Goal: Transaction & Acquisition: Purchase product/service

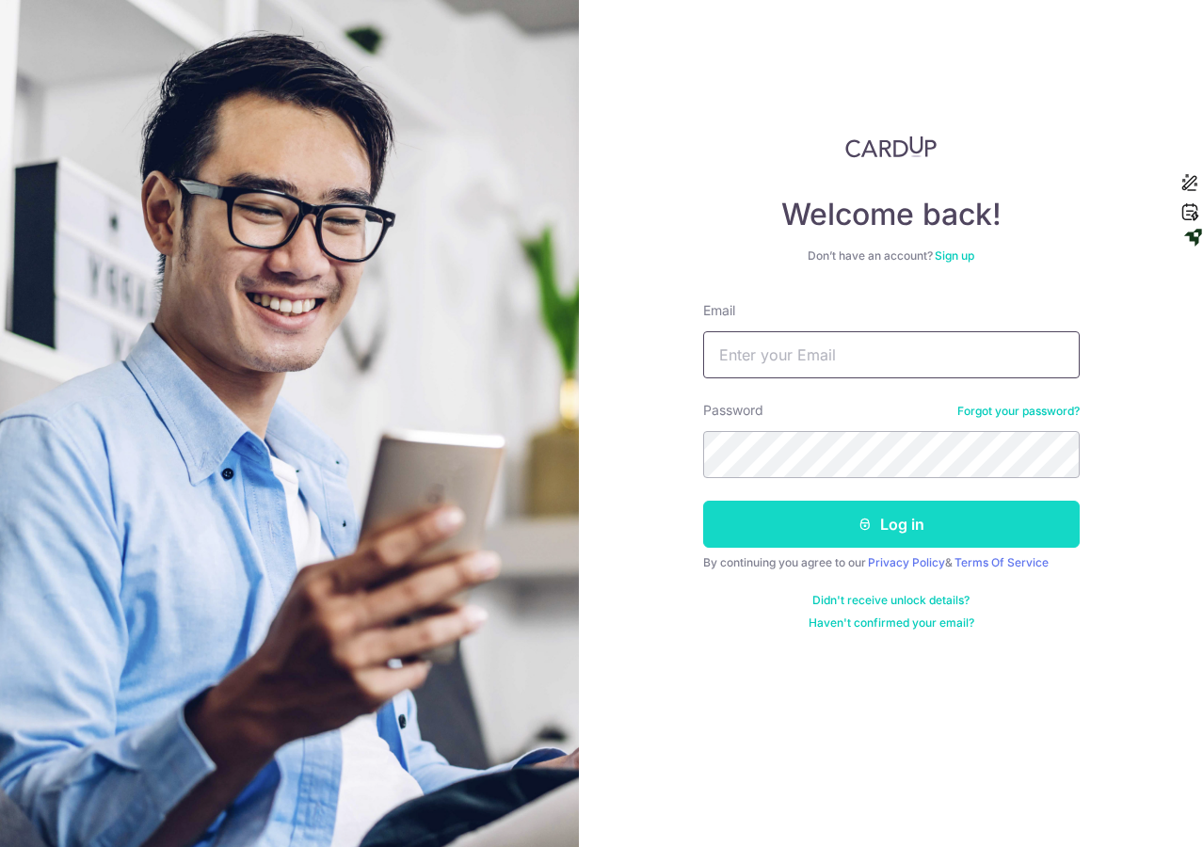
type input "chinnjing@gmail.com"
click at [826, 525] on button "Log in" at bounding box center [891, 524] width 376 height 47
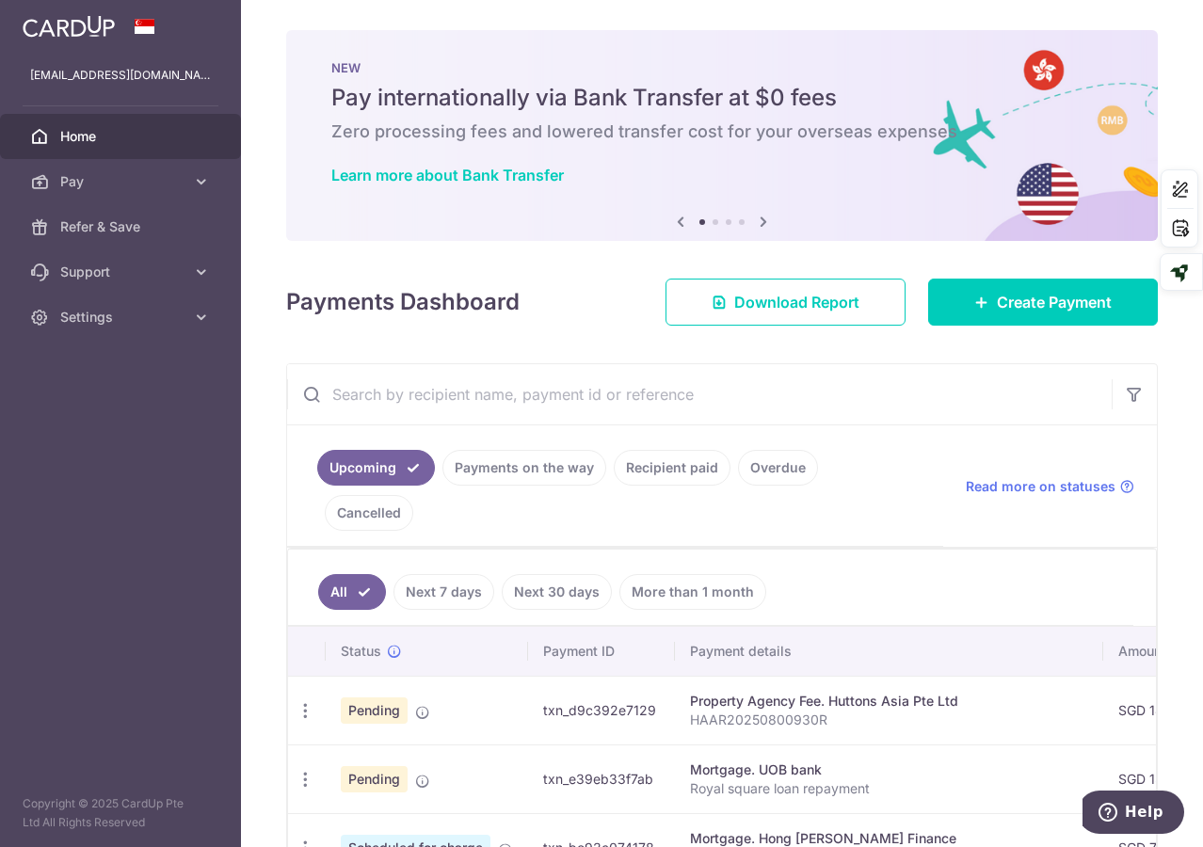
click at [661, 403] on body "[EMAIL_ADDRESS][DOMAIN_NAME] Home Pay Payments Recipients Cards Refer & Save Su…" at bounding box center [601, 423] width 1203 height 847
click at [524, 399] on input "text" at bounding box center [699, 394] width 824 height 60
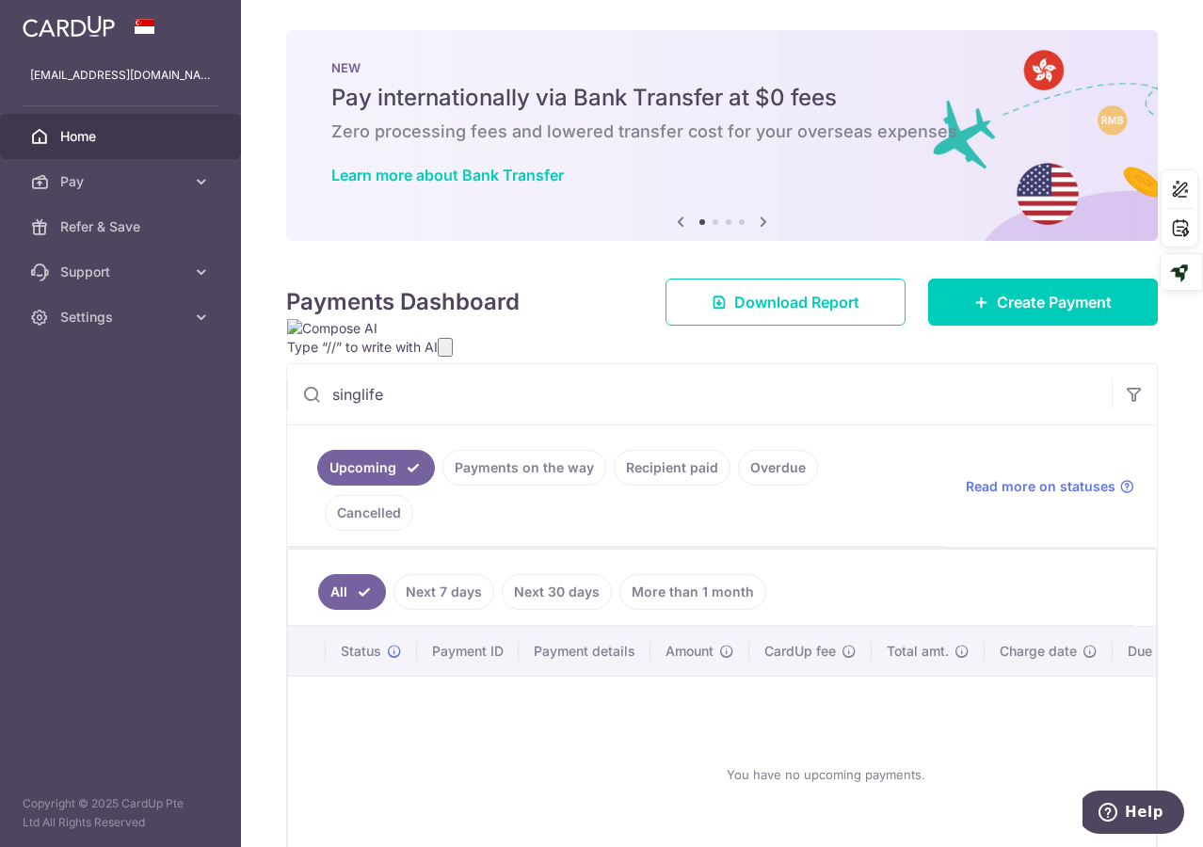
type input "singlife"
click at [690, 460] on link "Recipient paid" at bounding box center [672, 468] width 117 height 36
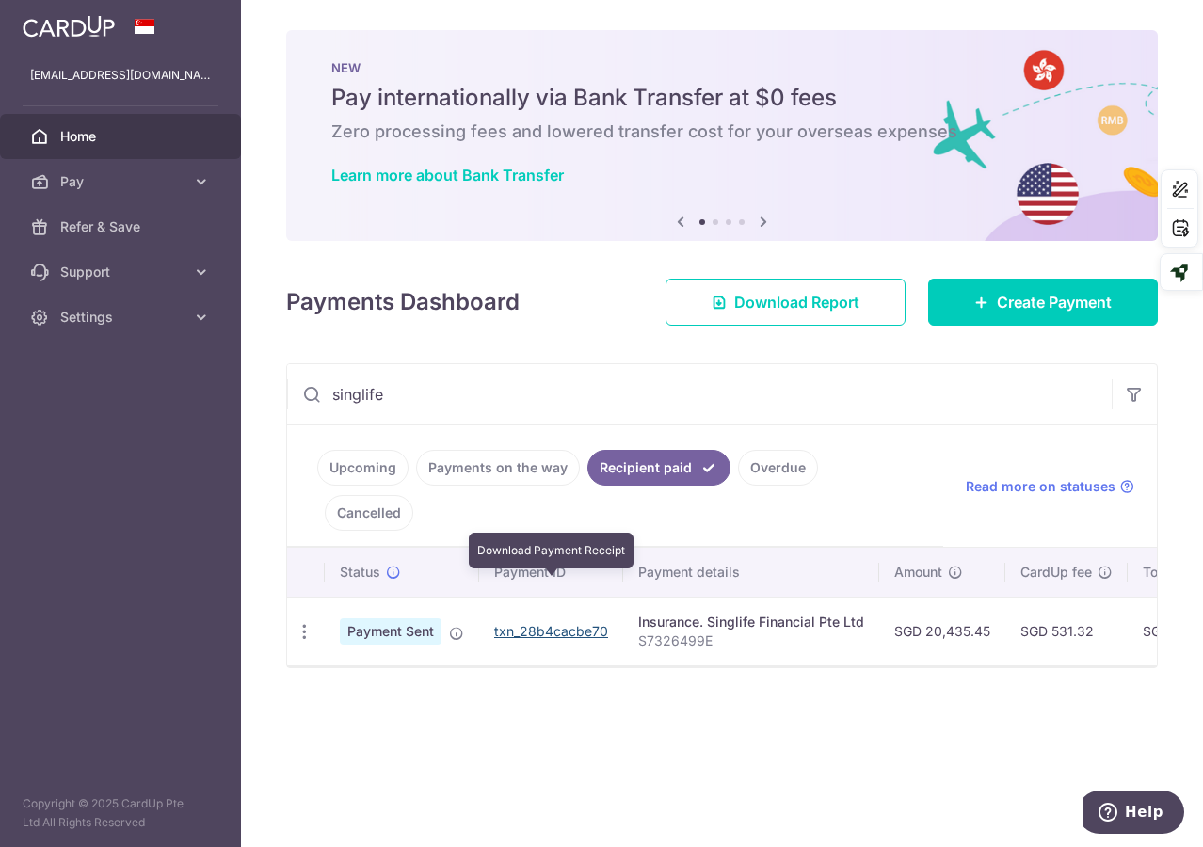
click at [584, 623] on link "txn_28b4cacbe70" at bounding box center [551, 631] width 114 height 16
click at [305, 622] on icon "button" at bounding box center [305, 632] width 20 height 20
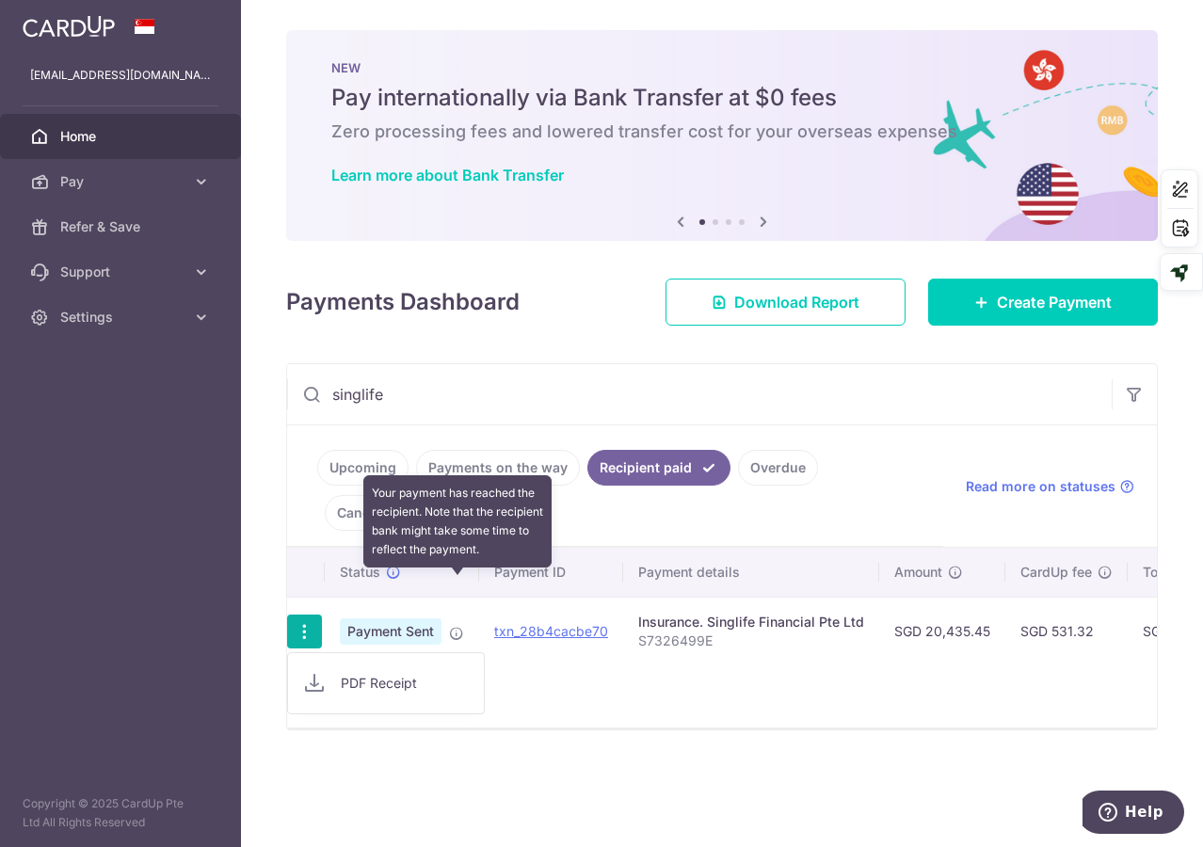
click at [461, 626] on icon at bounding box center [456, 633] width 15 height 15
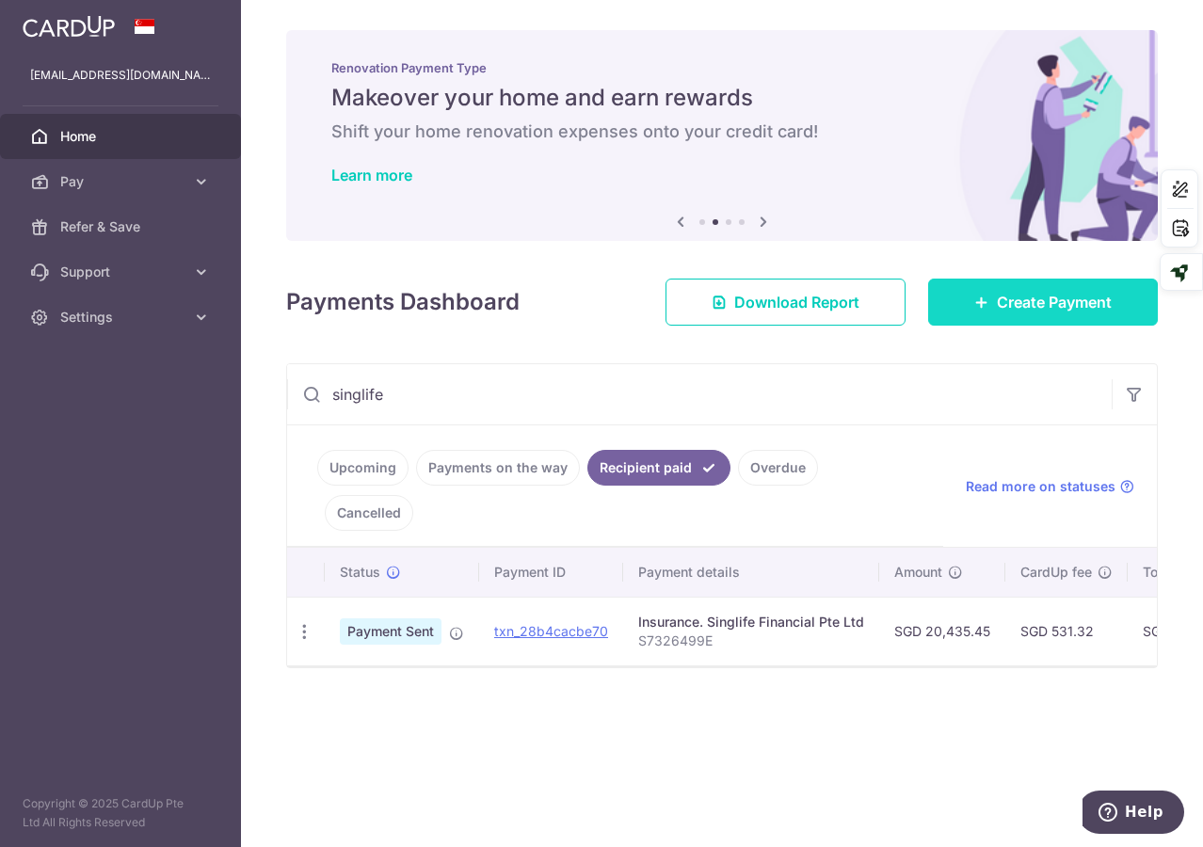
click at [1068, 301] on span "Create Payment" at bounding box center [1054, 302] width 115 height 23
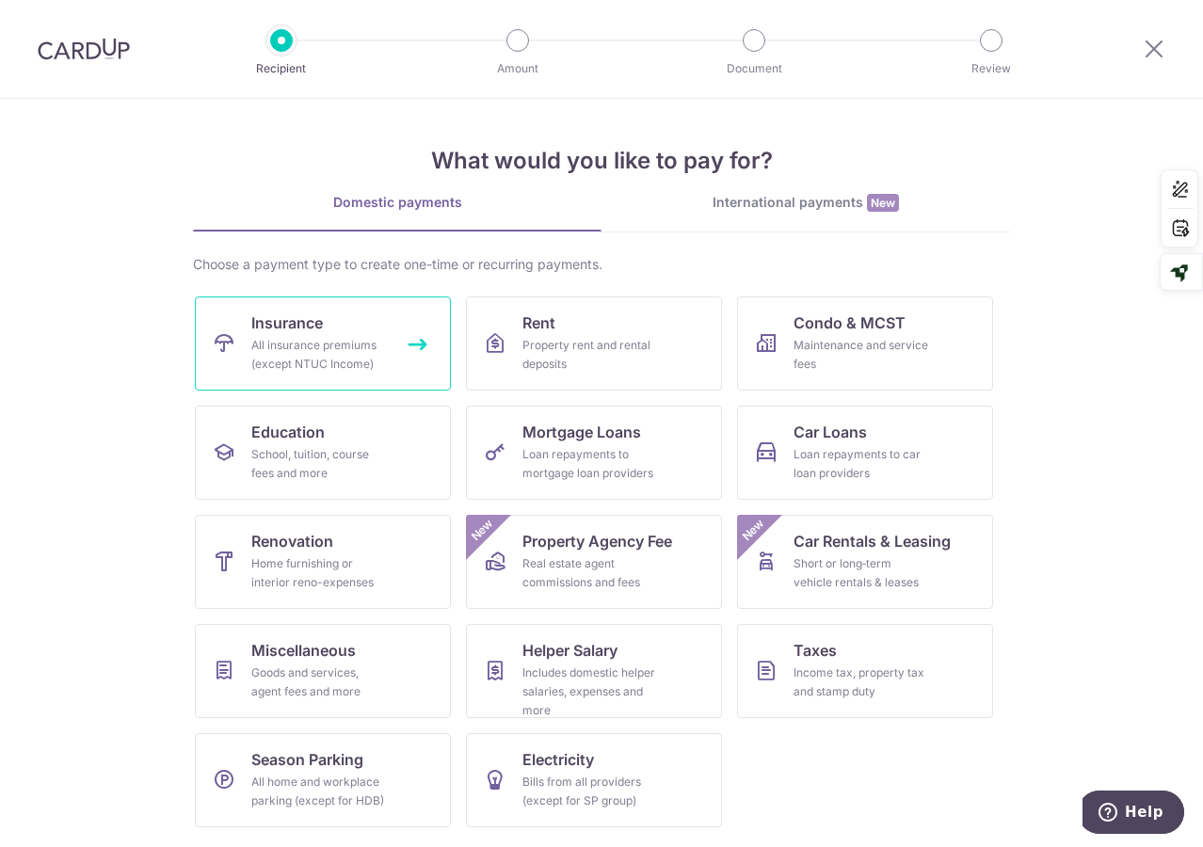
click at [313, 362] on div "All insurance premiums (except NTUC Income)" at bounding box center [319, 355] width 136 height 38
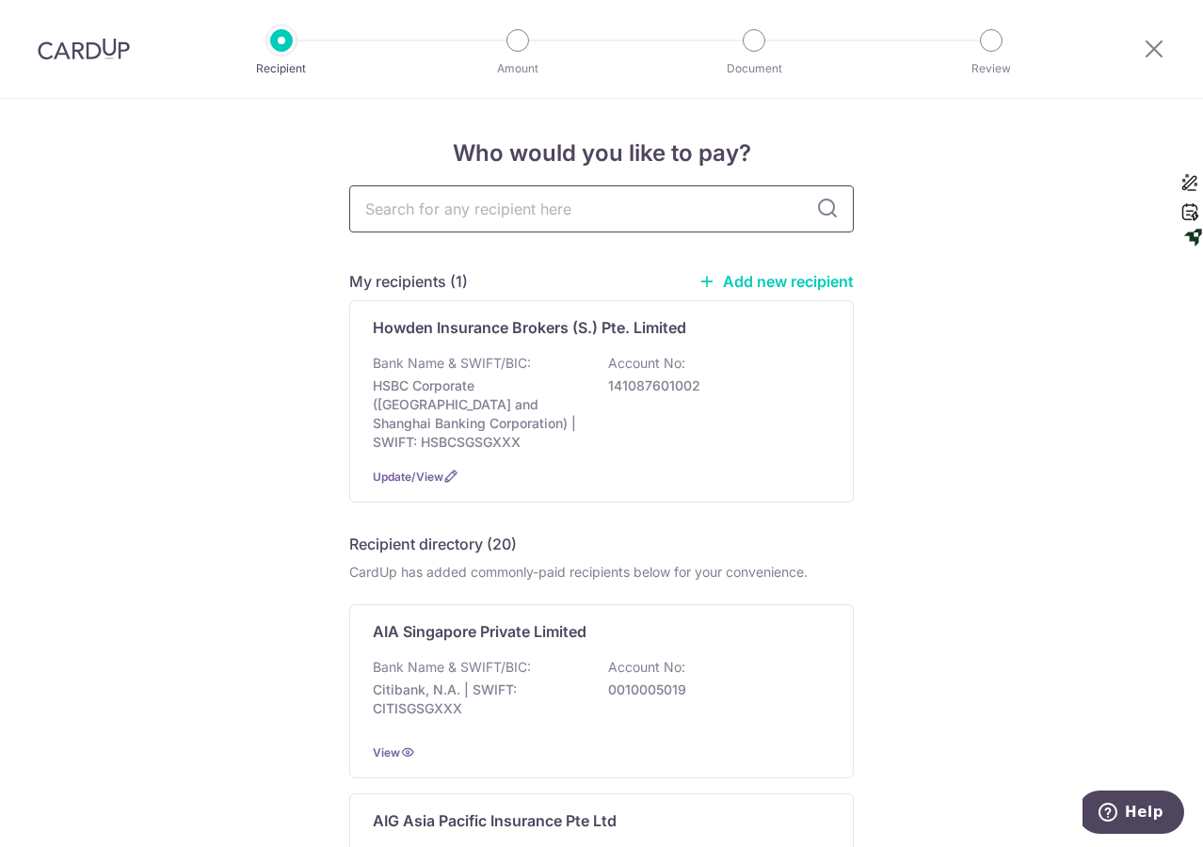
click at [554, 223] on input "text" at bounding box center [601, 208] width 504 height 47
type input "singlife"
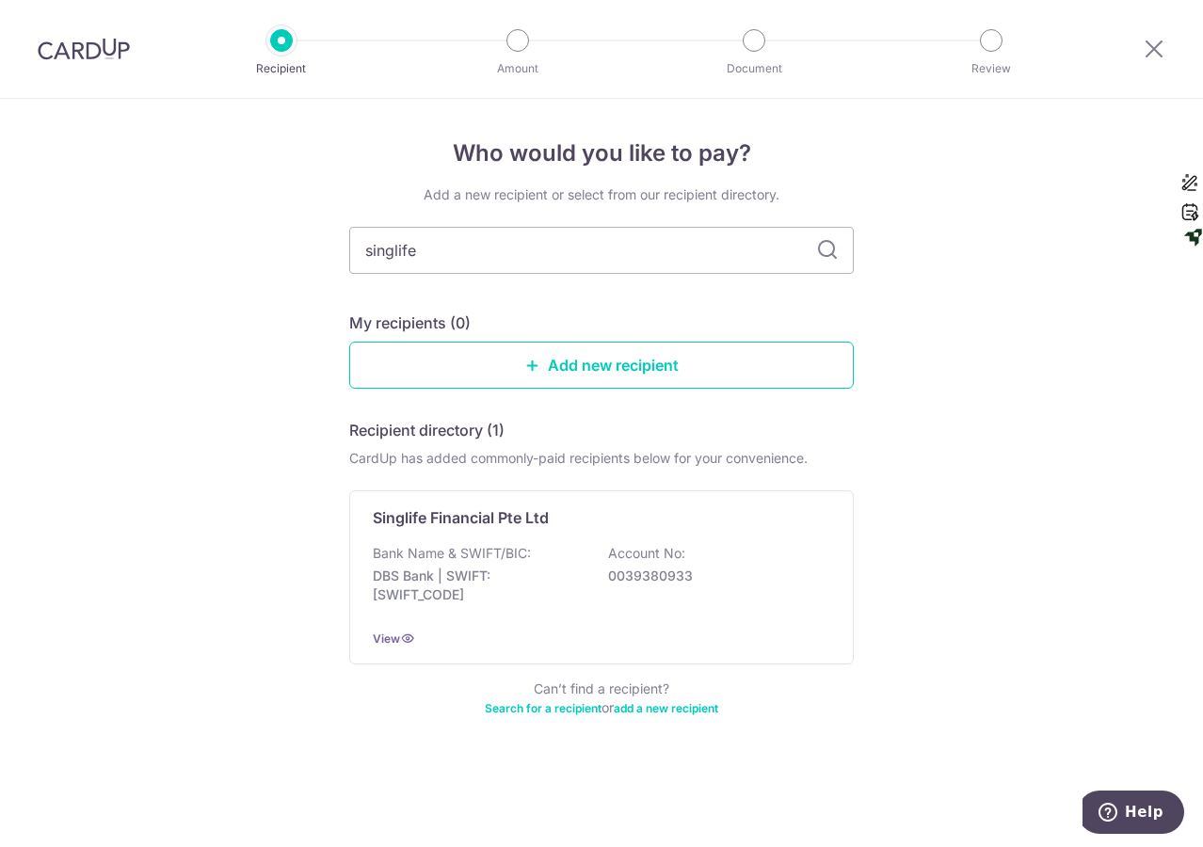
click at [821, 250] on icon at bounding box center [827, 250] width 23 height 23
type textarea "life"
drag, startPoint x: 495, startPoint y: 249, endPoint x: 276, endPoint y: 240, distance: 219.5
click at [276, 240] on div "Who would you like to pay? Add a new recipient or select from our recipient dir…" at bounding box center [601, 473] width 1203 height 748
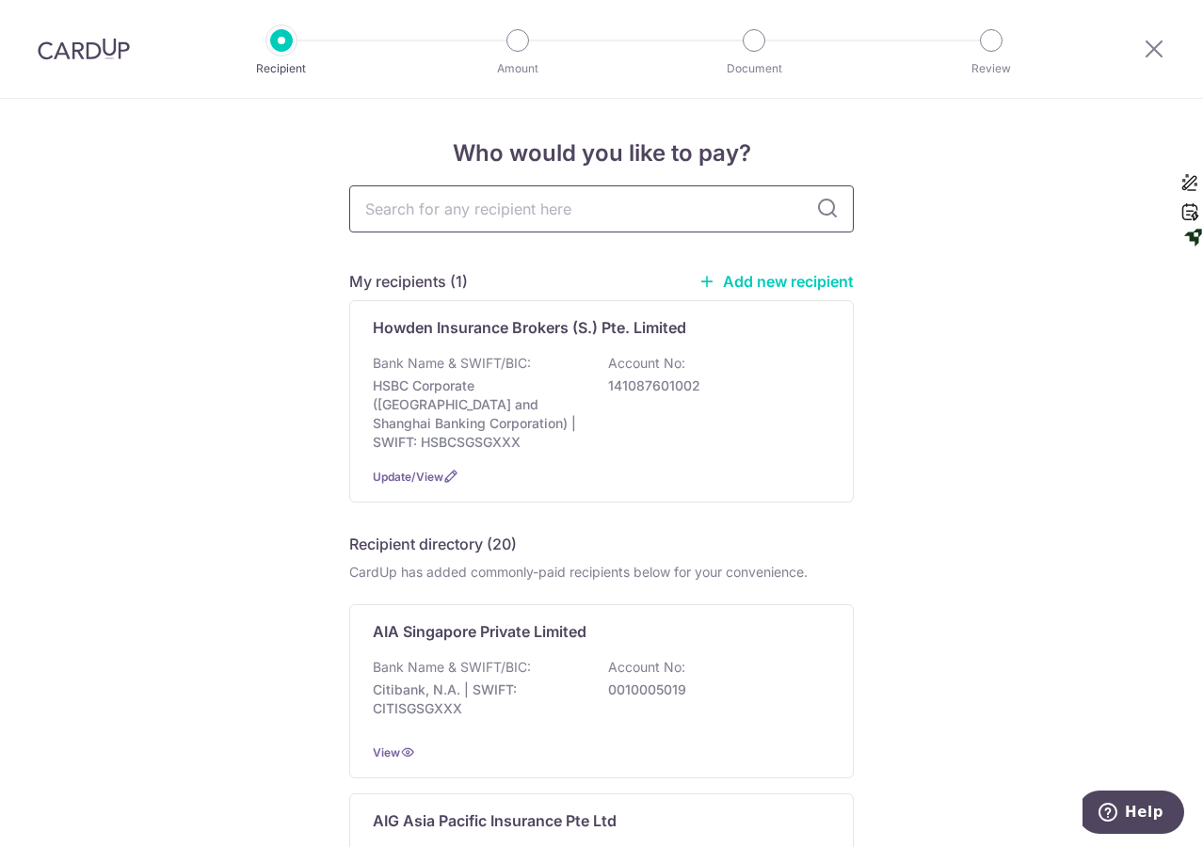
click at [435, 206] on input "text" at bounding box center [601, 208] width 504 height 47
type input "singlife"
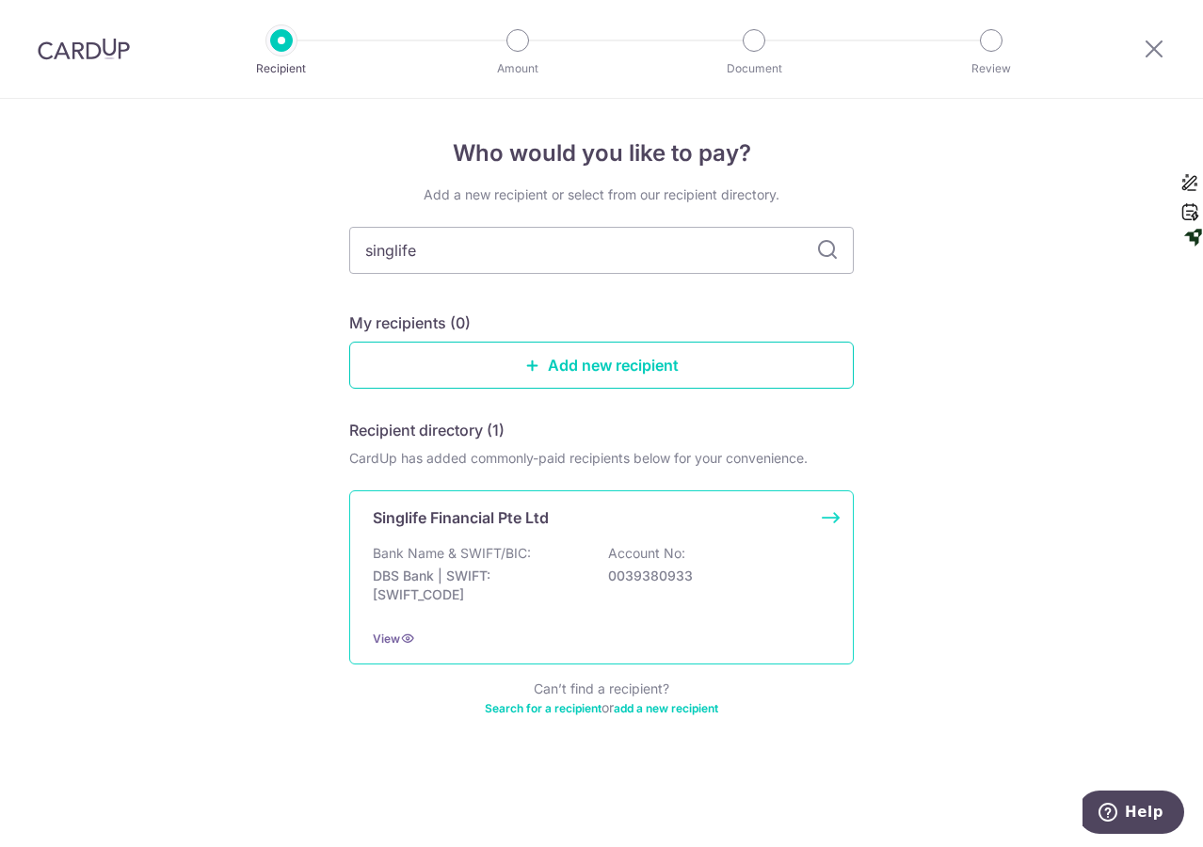
click at [514, 534] on div "Singlife Financial Pte Ltd Bank Name & SWIFT/BIC: DBS Bank | SWIFT: DBSSSGSGXXX…" at bounding box center [601, 577] width 504 height 174
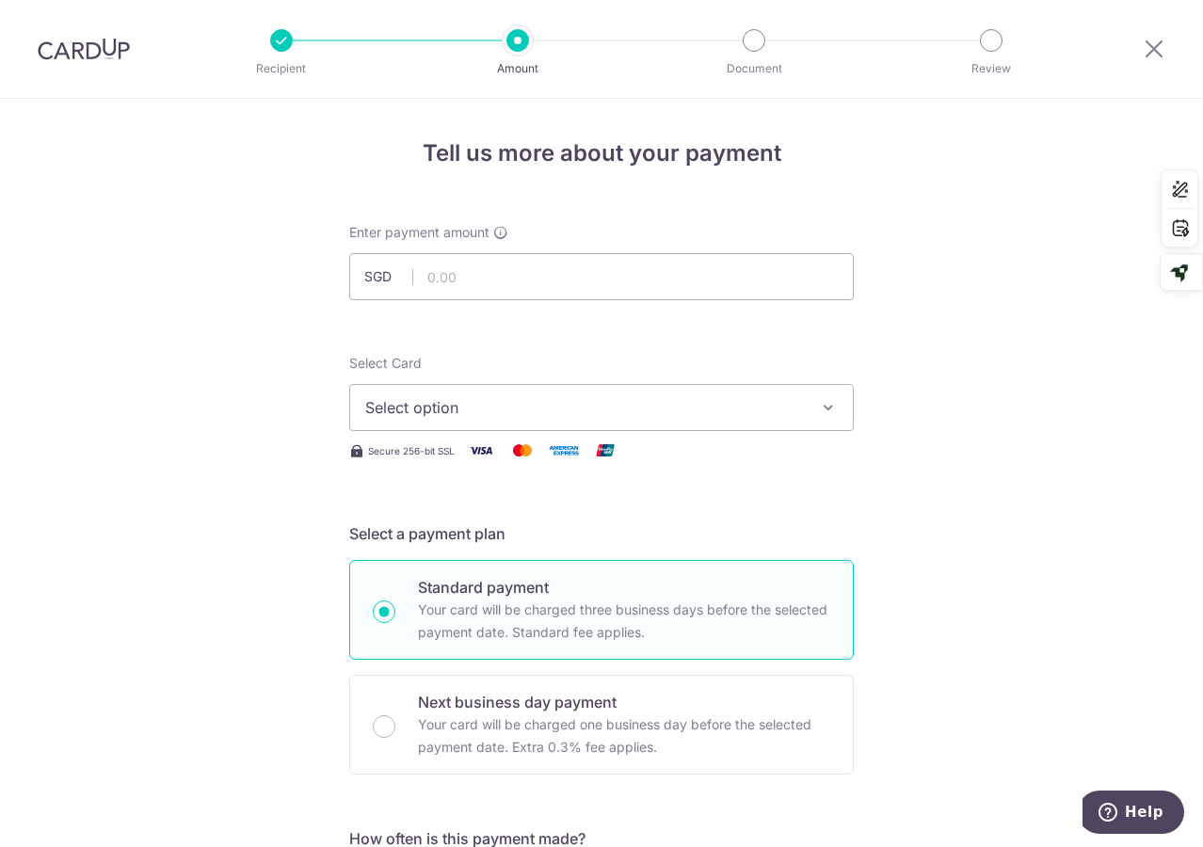
click at [499, 393] on button "Select option" at bounding box center [601, 407] width 504 height 47
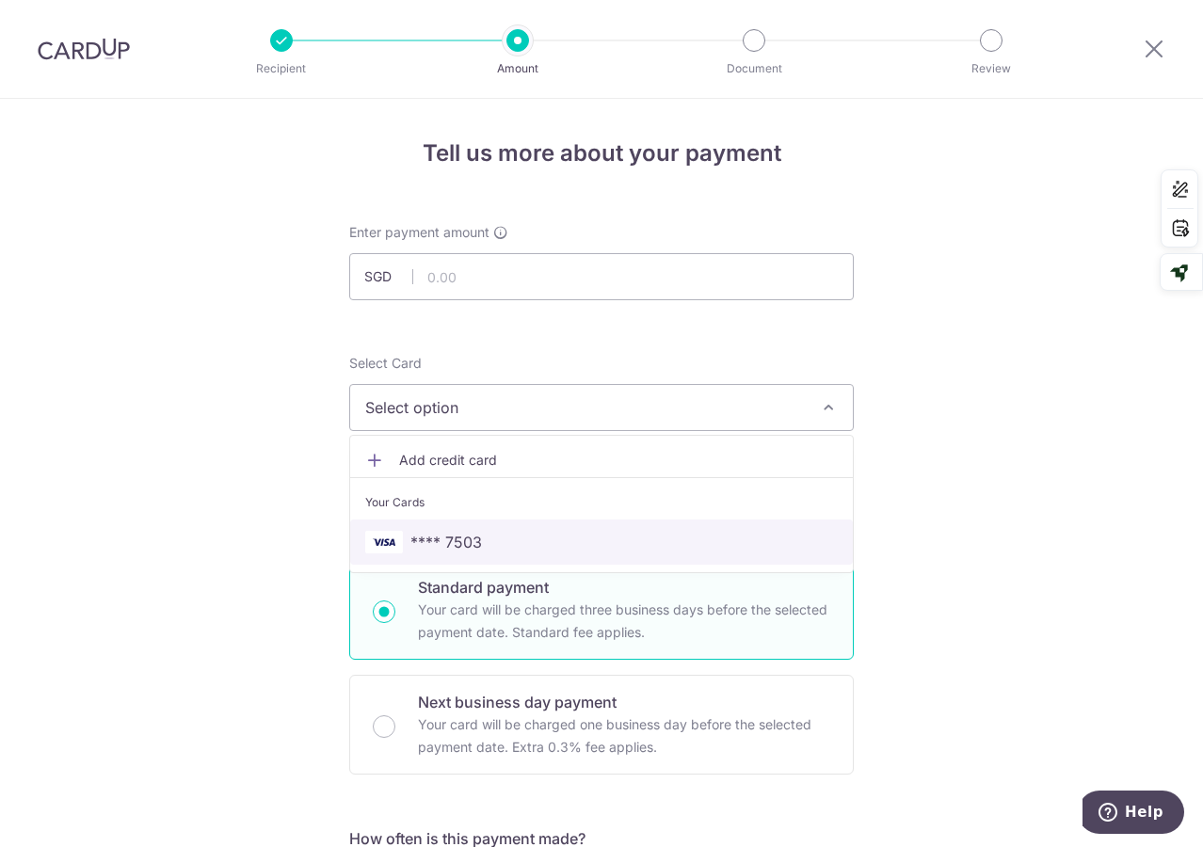
click at [466, 543] on span "**** 7503" at bounding box center [446, 542] width 72 height 23
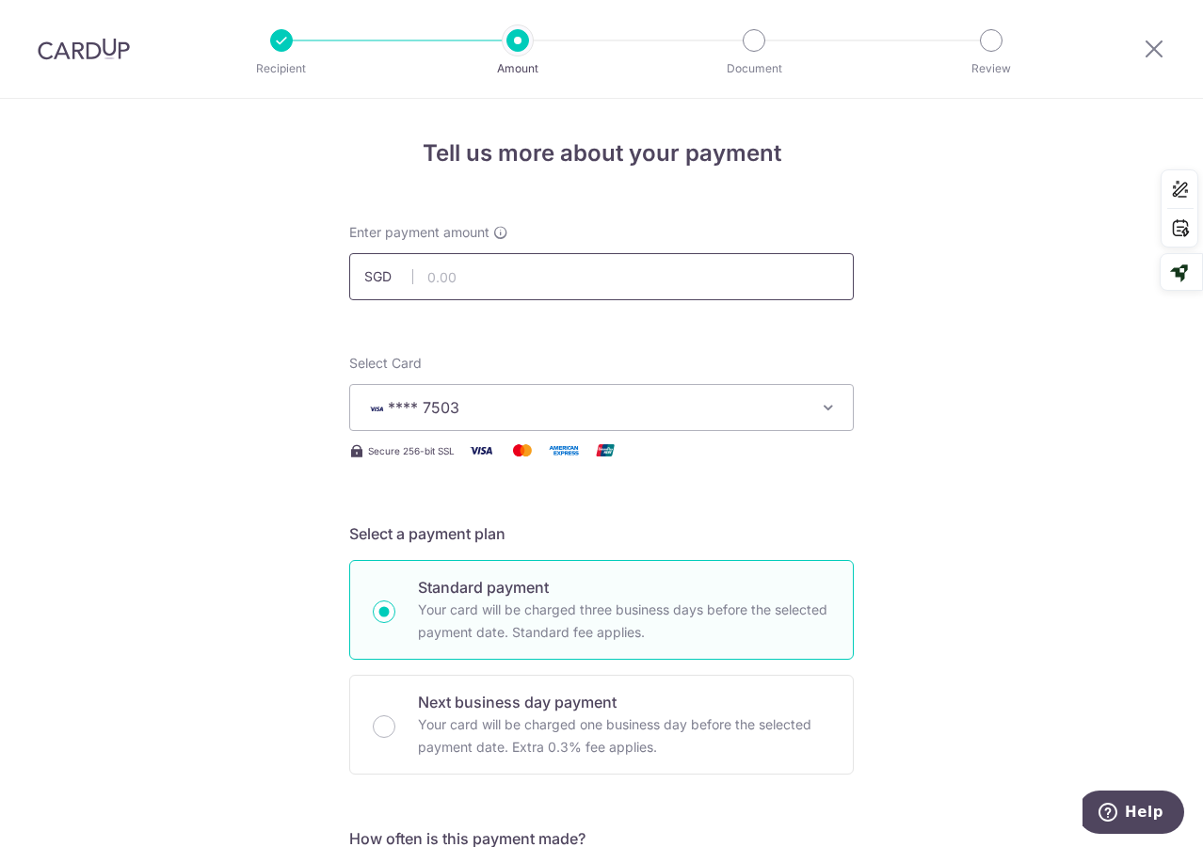
click at [460, 292] on input "text" at bounding box center [601, 276] width 504 height 47
type input "9,805.25"
click at [660, 403] on span "**** 7503" at bounding box center [584, 407] width 439 height 23
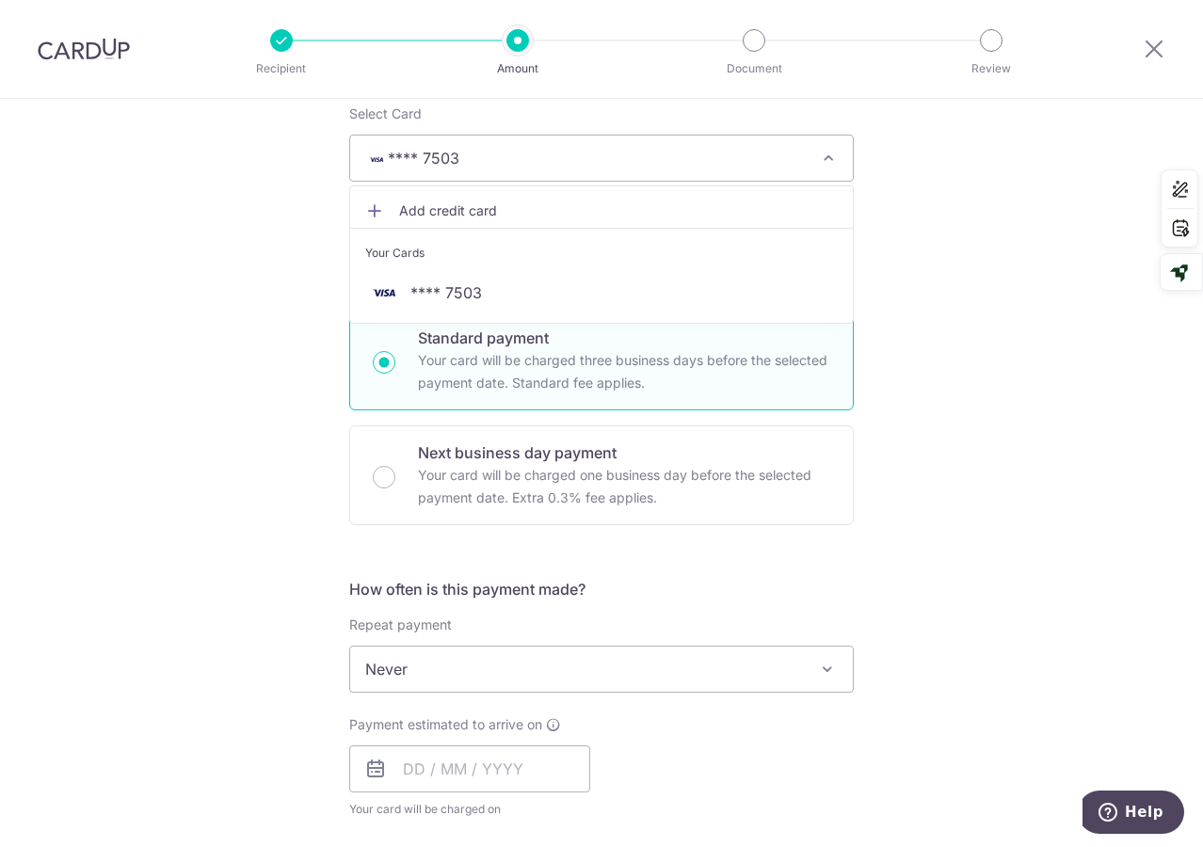
scroll to position [376, 0]
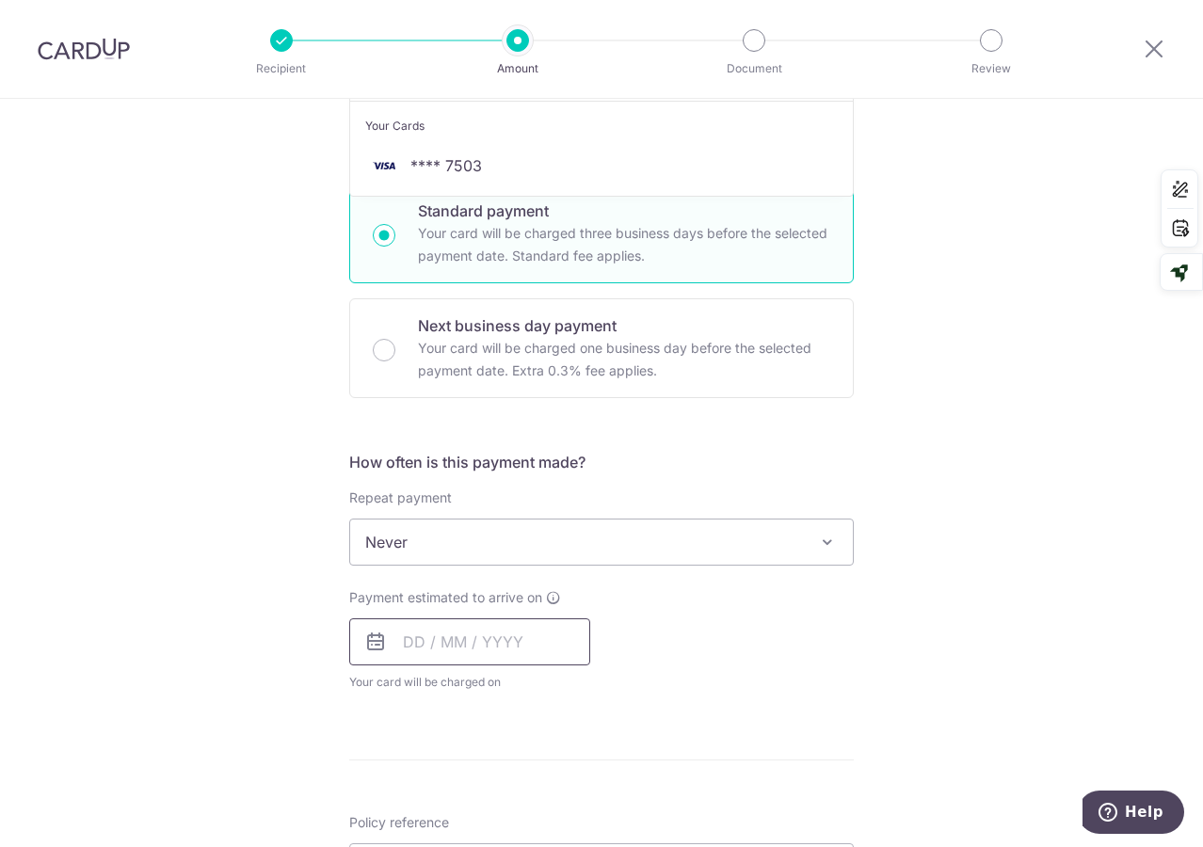
click at [494, 634] on input "text" at bounding box center [469, 641] width 241 height 47
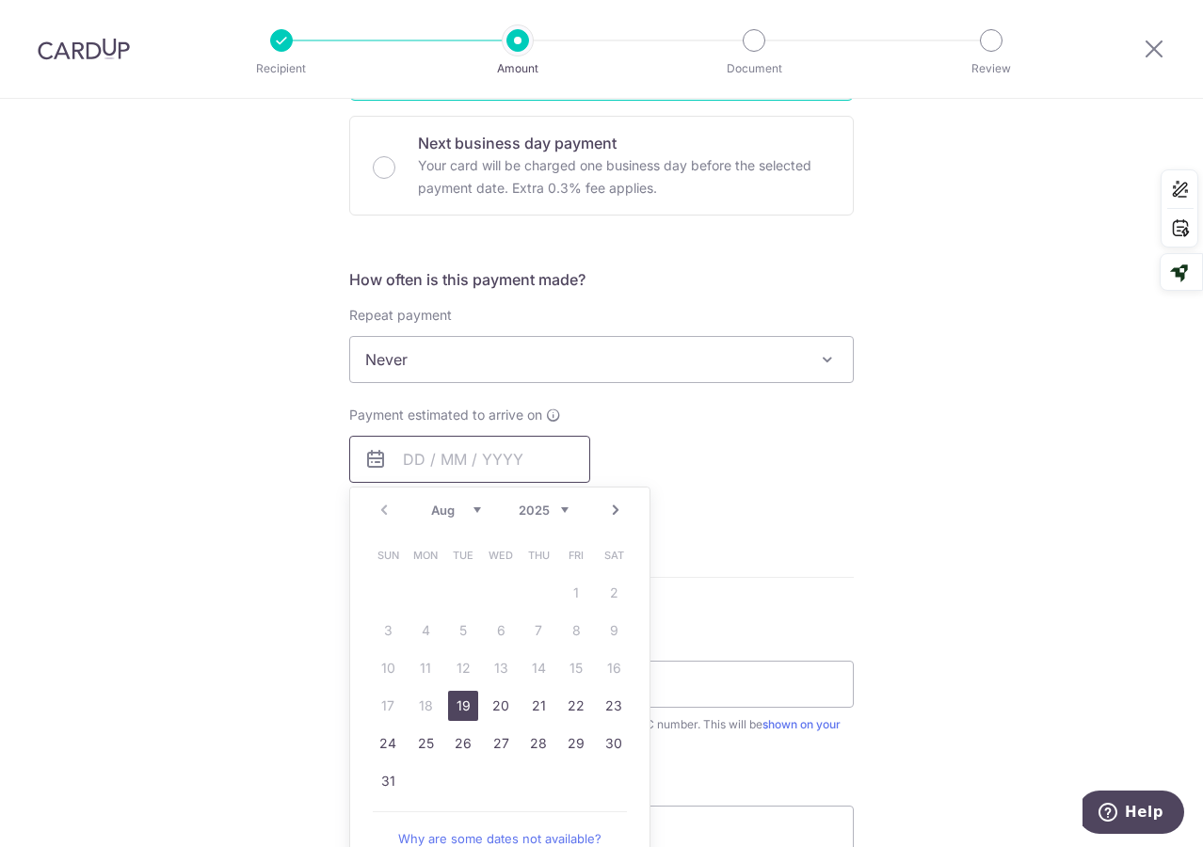
scroll to position [565, 0]
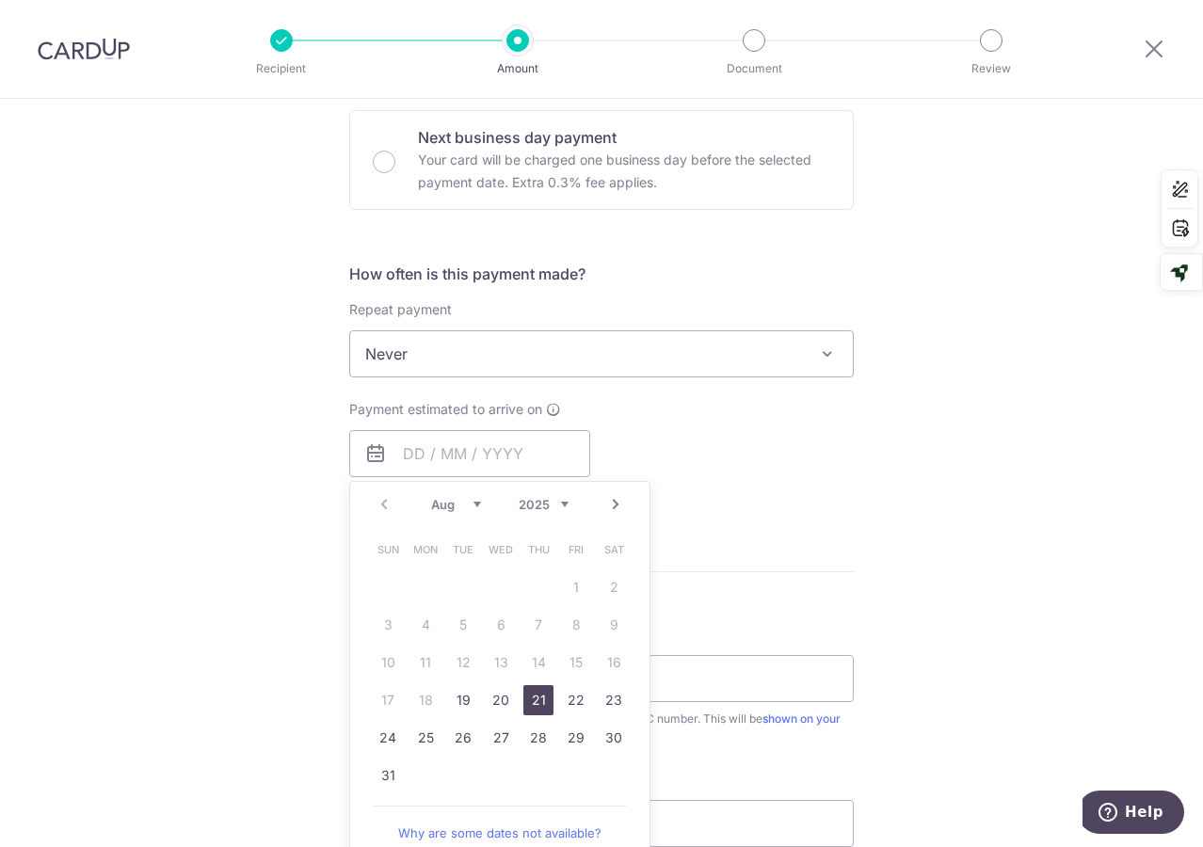
click at [528, 696] on link "21" at bounding box center [538, 700] width 30 height 30
type input "21/08/2025"
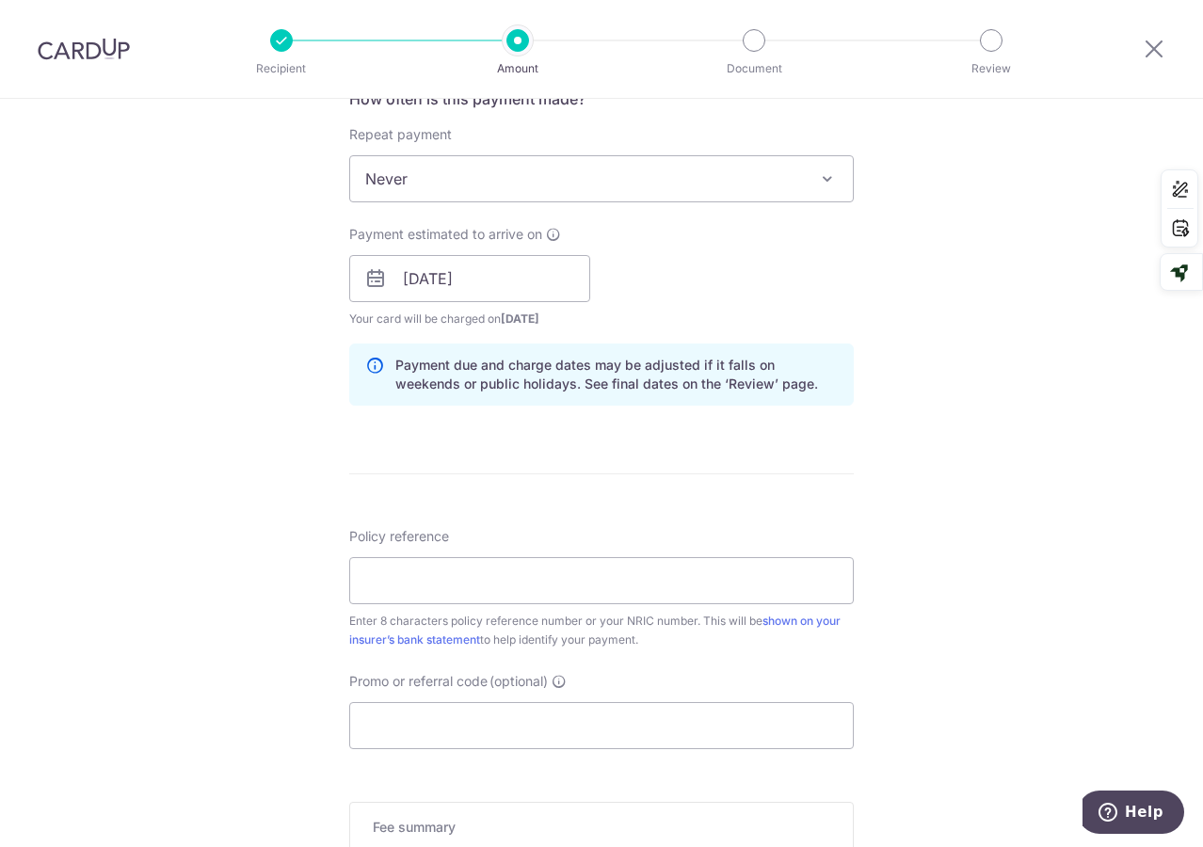
scroll to position [847, 0]
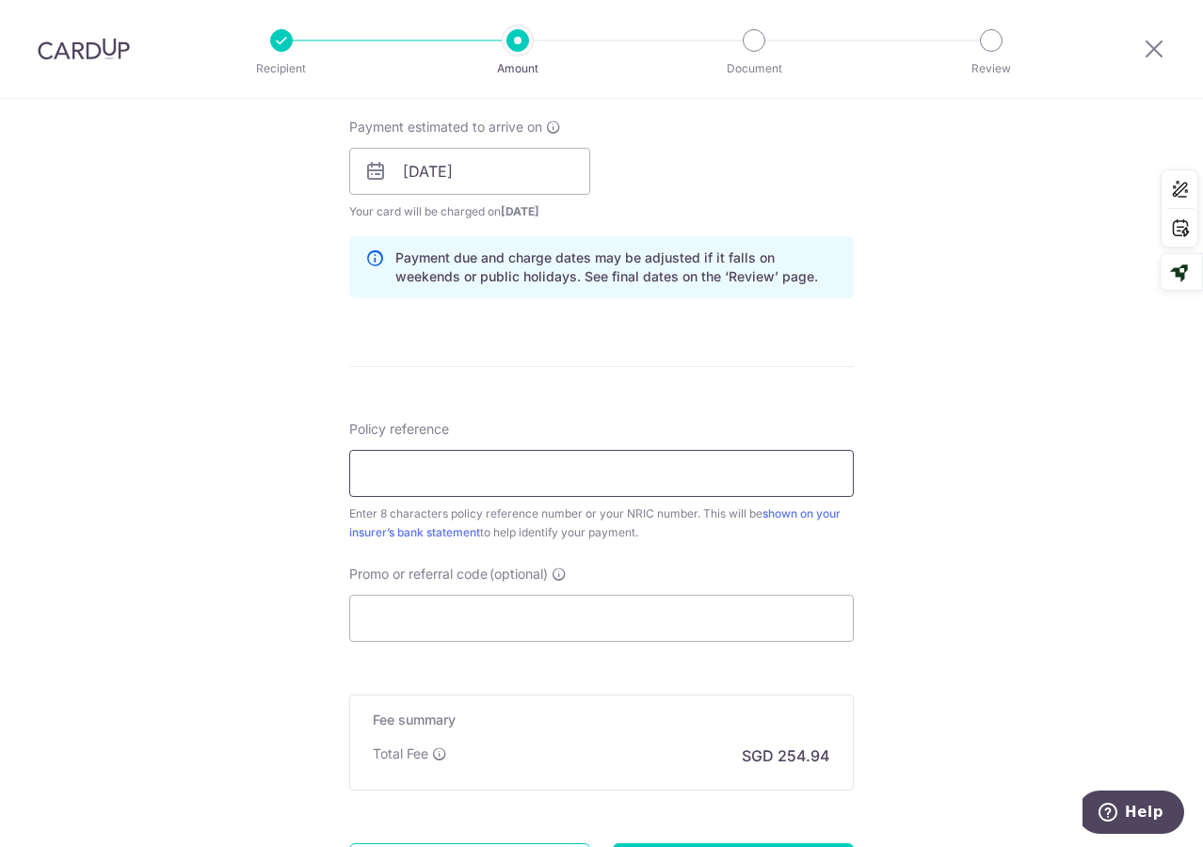
click at [570, 479] on input "Policy reference" at bounding box center [601, 473] width 504 height 47
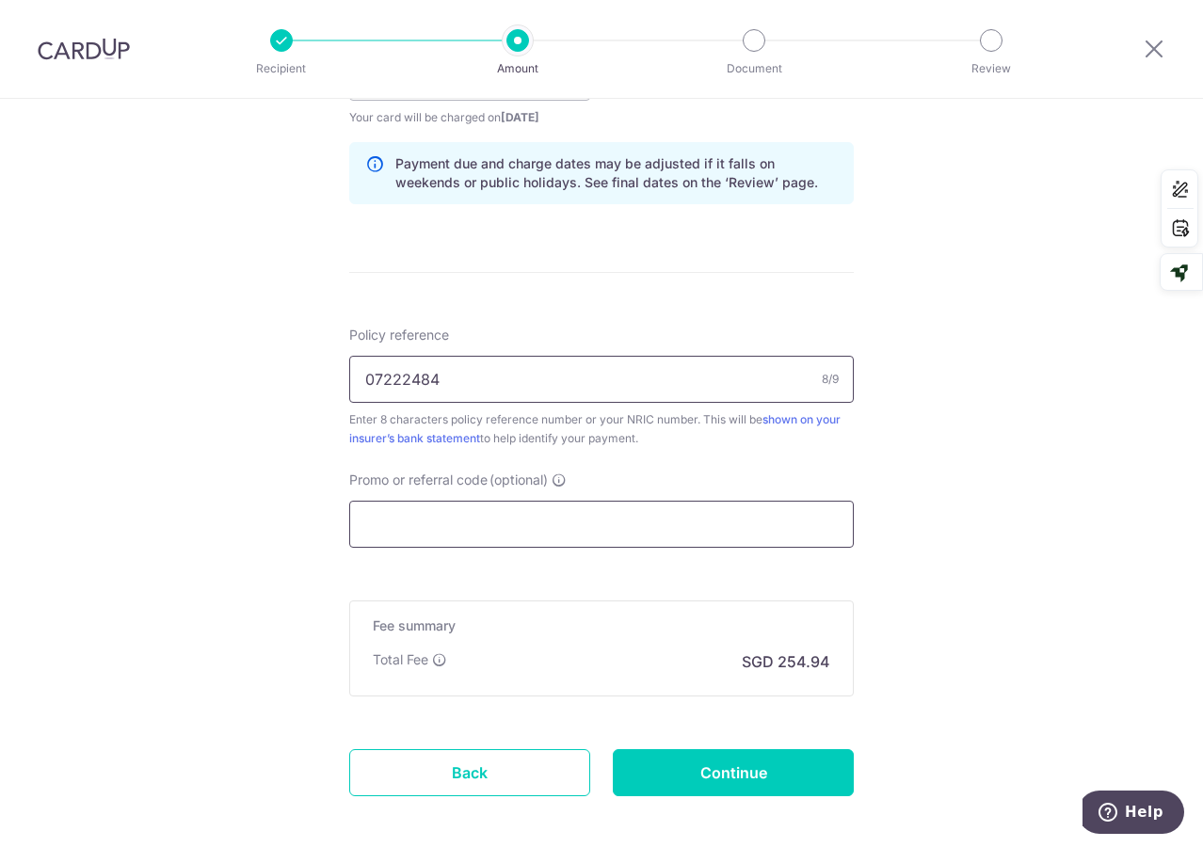
scroll to position [1031, 0]
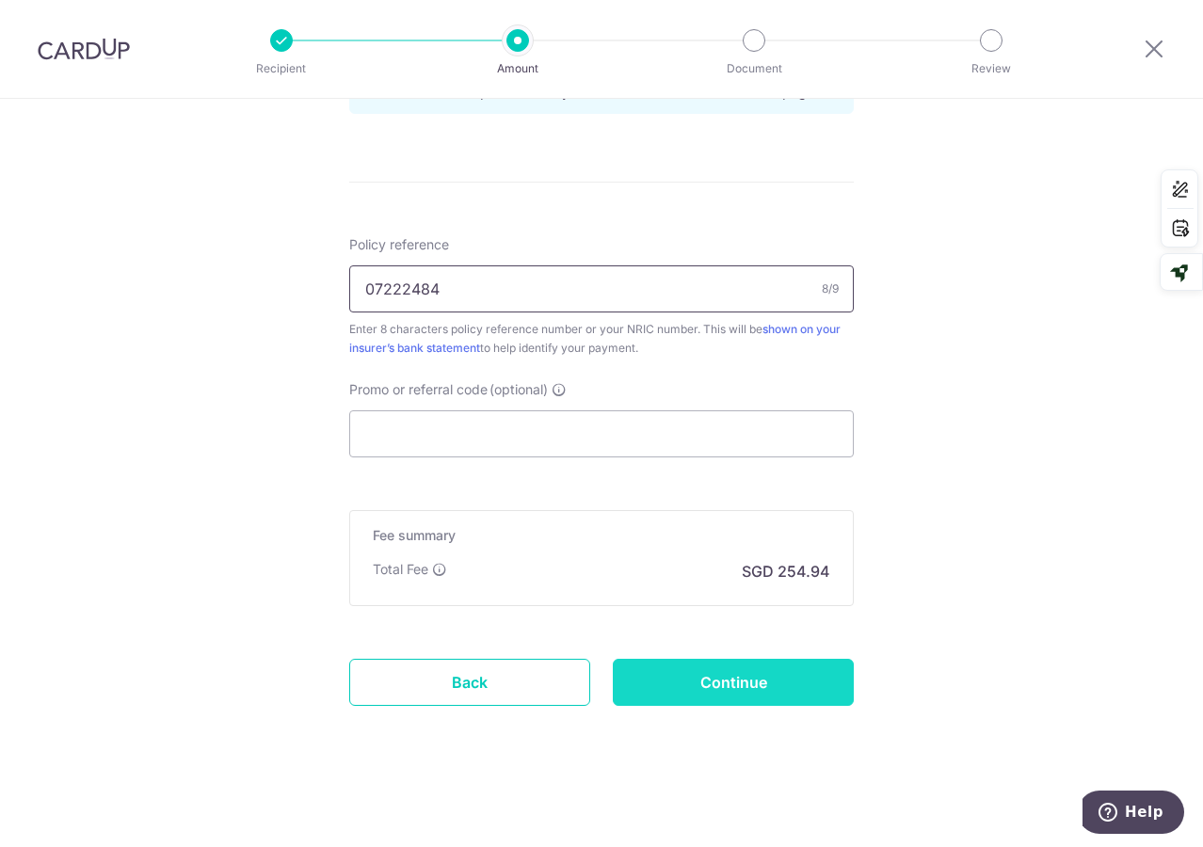
type input "07222484"
click at [695, 687] on input "Continue" at bounding box center [733, 682] width 241 height 47
type input "Create Schedule"
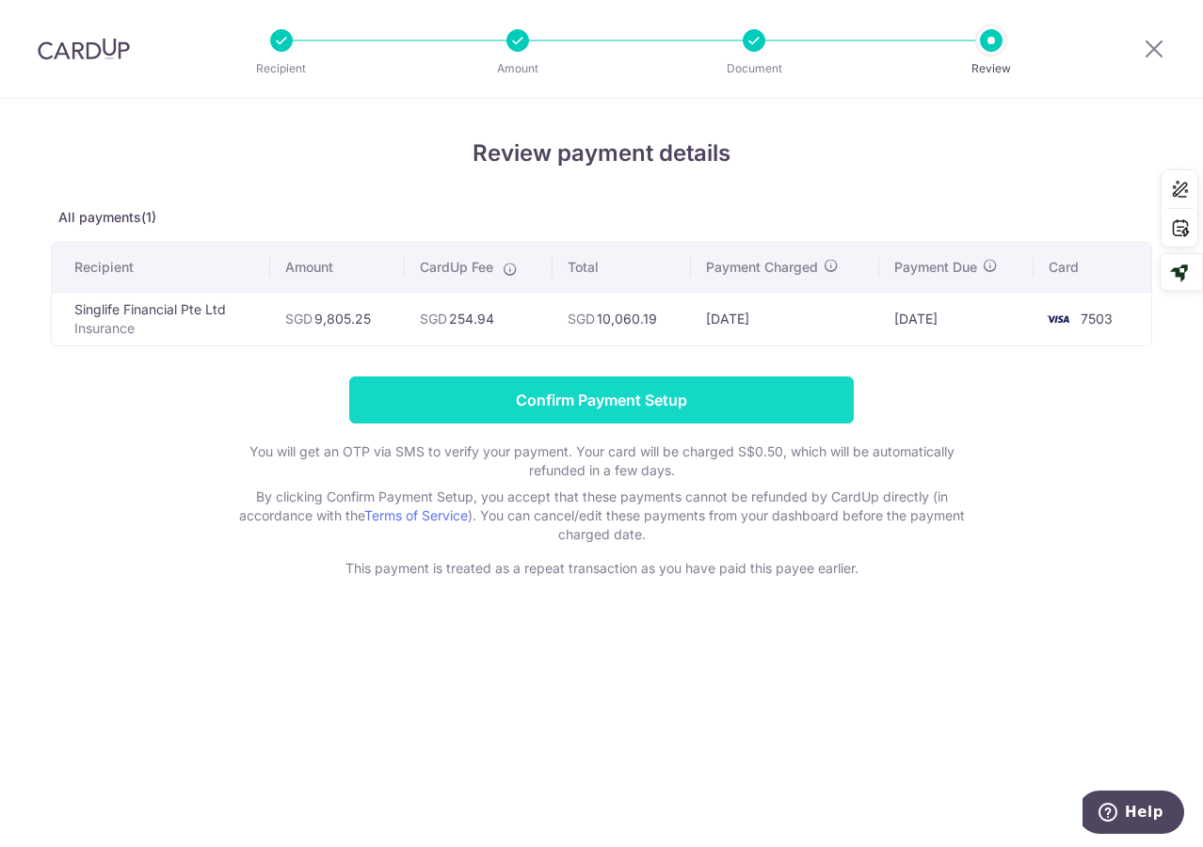
click at [701, 407] on input "Confirm Payment Setup" at bounding box center [601, 399] width 504 height 47
